Goal: Information Seeking & Learning: Learn about a topic

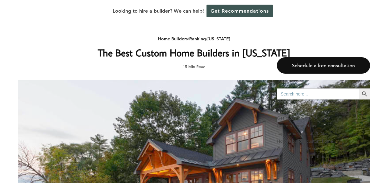
scroll to position [1028, 0]
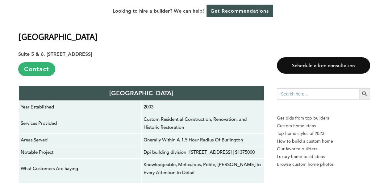
drag, startPoint x: 173, startPoint y: 86, endPoint x: 115, endPoint y: 87, distance: 58.1
click at [115, 88] on p "[GEOGRAPHIC_DATA]" at bounding box center [142, 93] width 242 height 11
copy strong "[GEOGRAPHIC_DATA]"
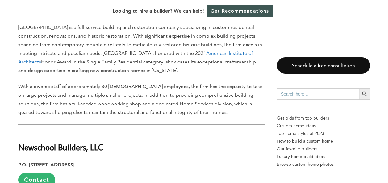
scroll to position [1244, 0]
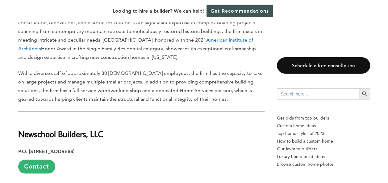
click at [157, 124] on h2 "Newschool Builders , LLC" at bounding box center [141, 129] width 246 height 21
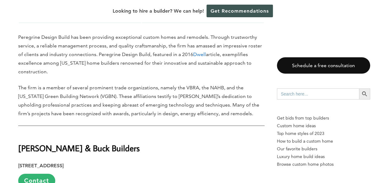
scroll to position [2294, 0]
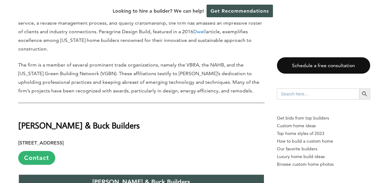
click at [205, 139] on p "16 Main St., Bristol, VT 05443 Contact" at bounding box center [141, 152] width 246 height 26
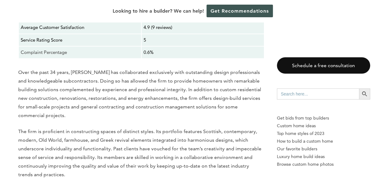
scroll to position [3499, 0]
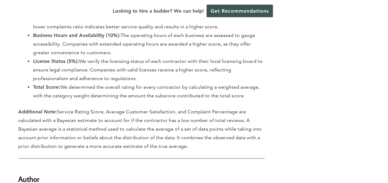
scroll to position [5969, 0]
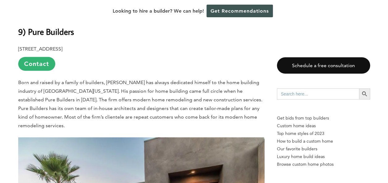
scroll to position [784, 0]
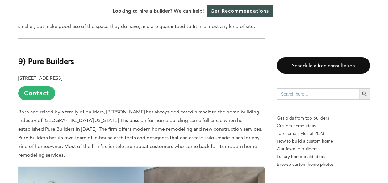
click at [205, 60] on h2 "9) Pure Builders" at bounding box center [141, 56] width 246 height 21
drag, startPoint x: 67, startPoint y: 61, endPoint x: 29, endPoint y: 62, distance: 37.4
click at [29, 62] on h2 "9) Pure Builders" at bounding box center [141, 56] width 246 height 21
copy b "Pure Builders"
drag, startPoint x: 174, startPoint y: 87, endPoint x: 184, endPoint y: 91, distance: 10.8
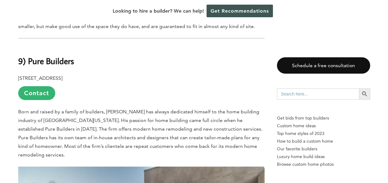
click at [174, 87] on p "23966 Craftsman Rd., Calabasas, CA 91302 Contact" at bounding box center [141, 87] width 246 height 26
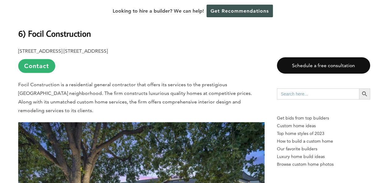
scroll to position [1830, 0]
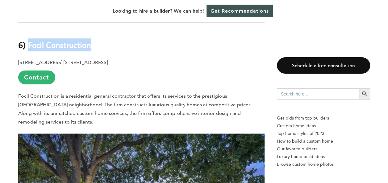
drag, startPoint x: 99, startPoint y: 28, endPoint x: 28, endPoint y: 25, distance: 70.1
click at [28, 30] on h2 "6) Focil Construction" at bounding box center [141, 40] width 246 height 21
copy b "Focil Construction"
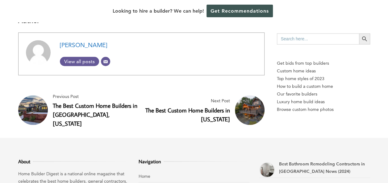
scroll to position [4022, 0]
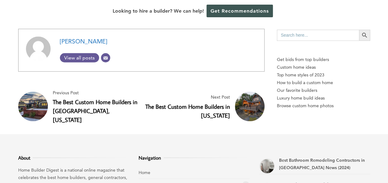
click at [97, 98] on link "The Best Custom Home Builders in Sunnyvale, California" at bounding box center [95, 111] width 85 height 26
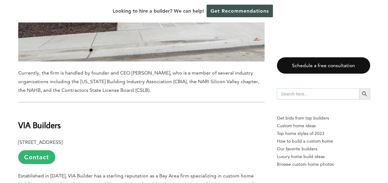
scroll to position [1637, 0]
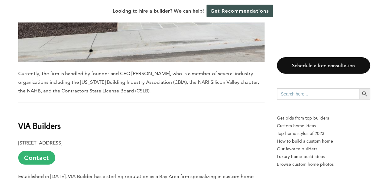
drag, startPoint x: 64, startPoint y: 98, endPoint x: 17, endPoint y: 99, distance: 46.7
click at [17, 99] on div "Last updated on May 27th, 2024 at 01:18 pm Like its name, Sunnyvale is a place …" at bounding box center [194, 141] width 372 height 2896
drag, startPoint x: 17, startPoint y: 99, endPoint x: 23, endPoint y: 102, distance: 6.5
copy b "VIA Builders"
click at [175, 111] on h2 "VIA Builders" at bounding box center [141, 121] width 246 height 21
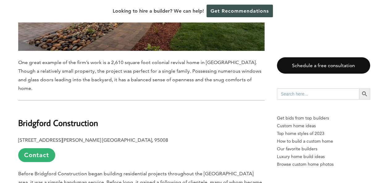
scroll to position [2285, 0]
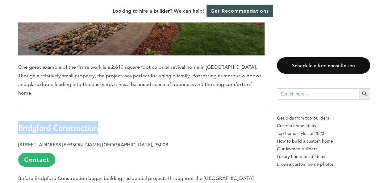
drag, startPoint x: 104, startPoint y: 87, endPoint x: 19, endPoint y: 83, distance: 85.7
click at [19, 113] on h2 "Bridgford Construction" at bounding box center [141, 123] width 246 height 21
copy b "Bridgford Construction"
click at [212, 113] on h2 "Bridgford Construction" at bounding box center [141, 123] width 246 height 21
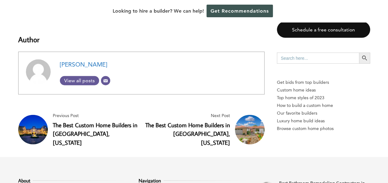
scroll to position [2996, 0]
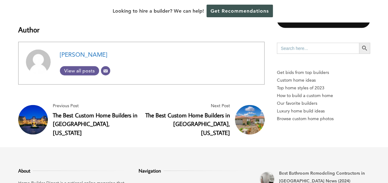
click at [91, 111] on link "The Best Custom Home Builders in Beverly Hills, California" at bounding box center [95, 124] width 85 height 26
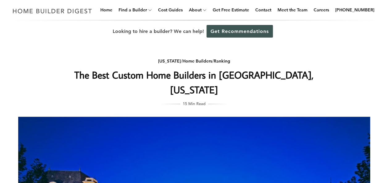
click at [339, 54] on div "California / Home Builders / Ranking The Best Custom Home Builders in Beverly H…" at bounding box center [194, 181] width 372 height 277
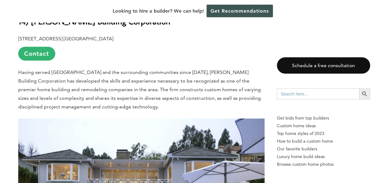
scroll to position [678, 0]
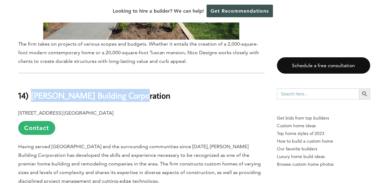
drag, startPoint x: 148, startPoint y: 75, endPoint x: 32, endPoint y: 71, distance: 116.2
click at [32, 81] on h2 "14) Osborne Building Corporation" at bounding box center [141, 91] width 246 height 21
copy b "Osborne Building Corporation"
click at [188, 81] on h2 "14) Osborne Building Corporation" at bounding box center [141, 91] width 246 height 21
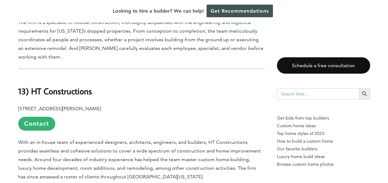
click at [146, 77] on h2 "13) HT Constructions" at bounding box center [141, 87] width 246 height 21
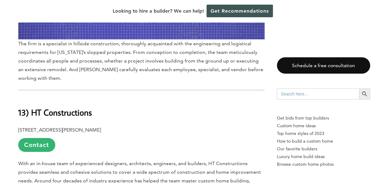
scroll to position [987, 0]
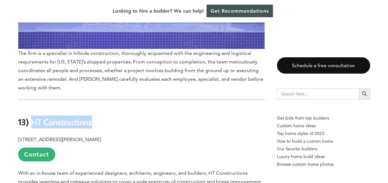
drag, startPoint x: 98, startPoint y: 98, endPoint x: 34, endPoint y: 100, distance: 64.0
click at [34, 107] on h2 "13) HT Constructions" at bounding box center [141, 117] width 246 height 21
copy b "HT Constructions"
click at [183, 136] on p "8426 Natalie Ln., West Hills, CA 91304 Contact" at bounding box center [141, 149] width 246 height 26
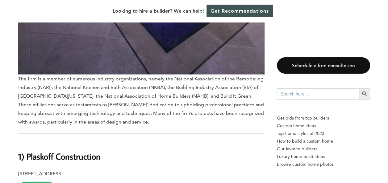
scroll to position [5280, 0]
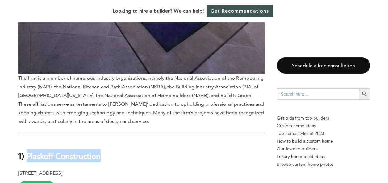
drag, startPoint x: 100, startPoint y: 82, endPoint x: 27, endPoint y: 86, distance: 73.9
click at [27, 141] on h2 "1) Plaskoff Construction" at bounding box center [141, 151] width 246 height 21
copy b "Plaskoff Construction"
click at [183, 141] on h2 "1) Plaskoff Construction" at bounding box center [141, 151] width 246 height 21
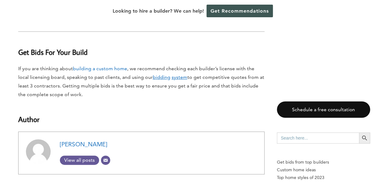
scroll to position [5897, 0]
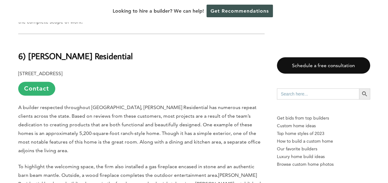
scroll to position [494, 0]
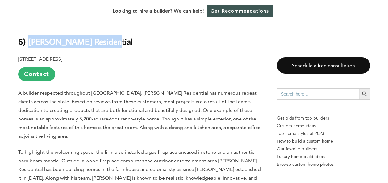
drag, startPoint x: 102, startPoint y: 40, endPoint x: 30, endPoint y: 43, distance: 71.7
click at [30, 43] on h2 "6) Miller’s Residential" at bounding box center [141, 37] width 246 height 21
copy b "Miller’s Residential"
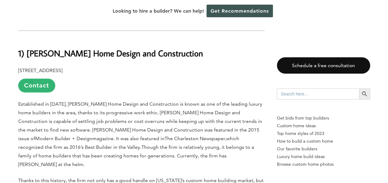
scroll to position [1421, 0]
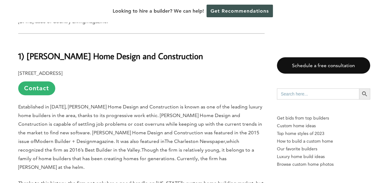
drag, startPoint x: 210, startPoint y: 113, endPoint x: 137, endPoint y: 59, distance: 91.0
click at [136, 69] on p "206 Chase Dr., Hurricane, WV 25526 Contact" at bounding box center [141, 82] width 246 height 26
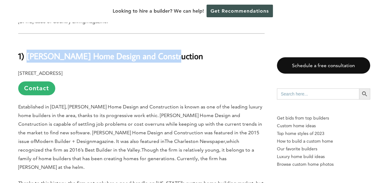
drag, startPoint x: 169, startPoint y: 28, endPoint x: 27, endPoint y: 25, distance: 141.8
click at [27, 41] on h2 "1) Steorts Home Design and Construction" at bounding box center [141, 51] width 246 height 21
copy b "Steorts Home Design and Construction"
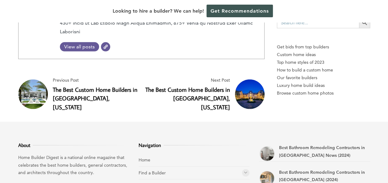
scroll to position [2053, 0]
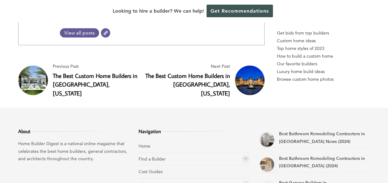
click at [88, 72] on link "The Best Custom Home Builders in [GEOGRAPHIC_DATA], [US_STATE]" at bounding box center [95, 85] width 85 height 26
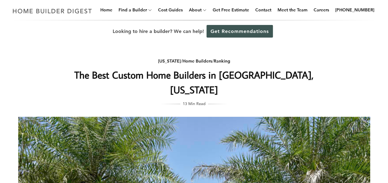
click at [81, 69] on h1 "The Best Custom Home Builders in [GEOGRAPHIC_DATA], [US_STATE]" at bounding box center [194, 83] width 246 height 30
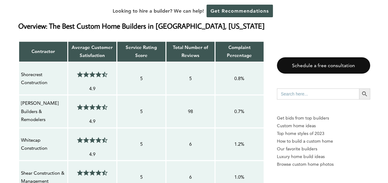
scroll to position [510, 0]
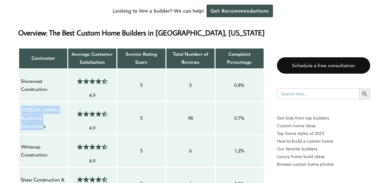
drag, startPoint x: 46, startPoint y: 103, endPoint x: 22, endPoint y: 86, distance: 30.1
click at [22, 106] on p "Stonebreaker Builders & Remodelers" at bounding box center [43, 118] width 44 height 24
copy p "Stonebreaker Builders & Remodelers"
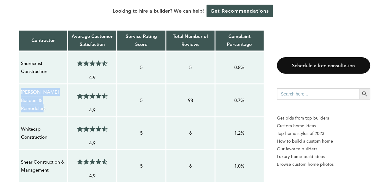
scroll to position [541, 0]
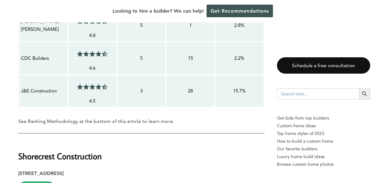
scroll to position [819, 0]
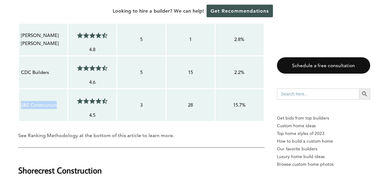
drag, startPoint x: 59, startPoint y: 75, endPoint x: 20, endPoint y: 75, distance: 38.9
click at [21, 101] on div "J&E Construction" at bounding box center [43, 105] width 45 height 9
copy p "J&E Construction"
click at [215, 156] on h2 "Shorecrest Construction" at bounding box center [141, 166] width 246 height 21
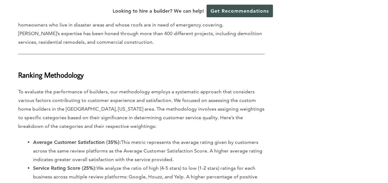
scroll to position [5235, 0]
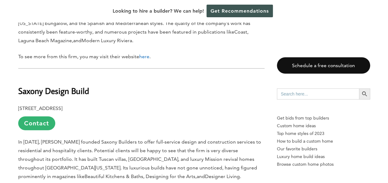
scroll to position [2995, 0]
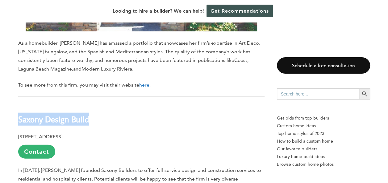
drag, startPoint x: 100, startPoint y: 48, endPoint x: 16, endPoint y: 46, distance: 84.7
drag, startPoint x: 16, startPoint y: 46, endPoint x: 23, endPoint y: 48, distance: 7.3
copy b "Saxony Design Build"
